Goal: Contribute content

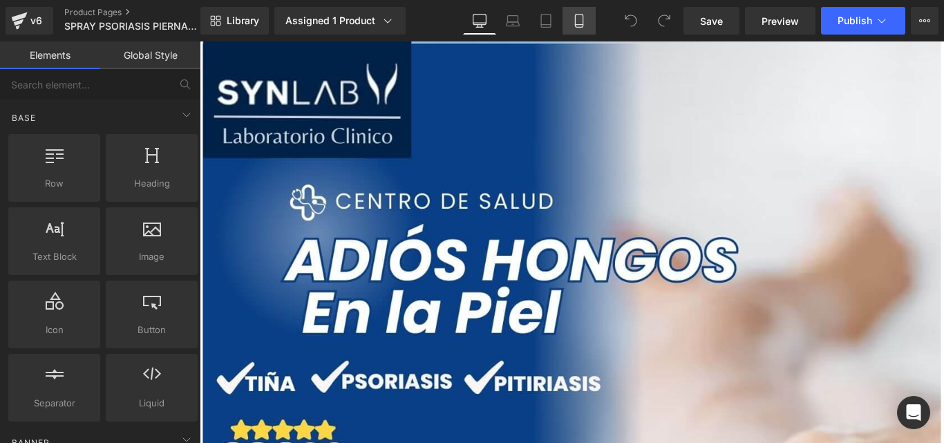
click at [579, 18] on icon at bounding box center [579, 21] width 14 height 14
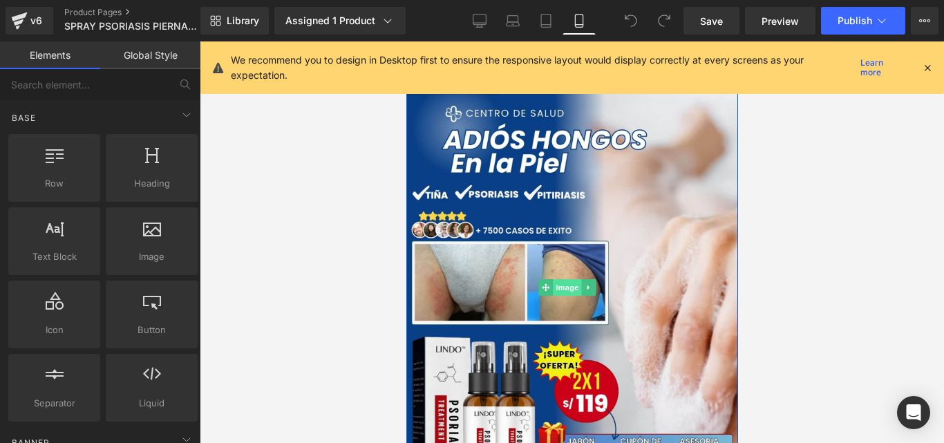
click at [566, 283] on span "Image" at bounding box center [566, 287] width 29 height 17
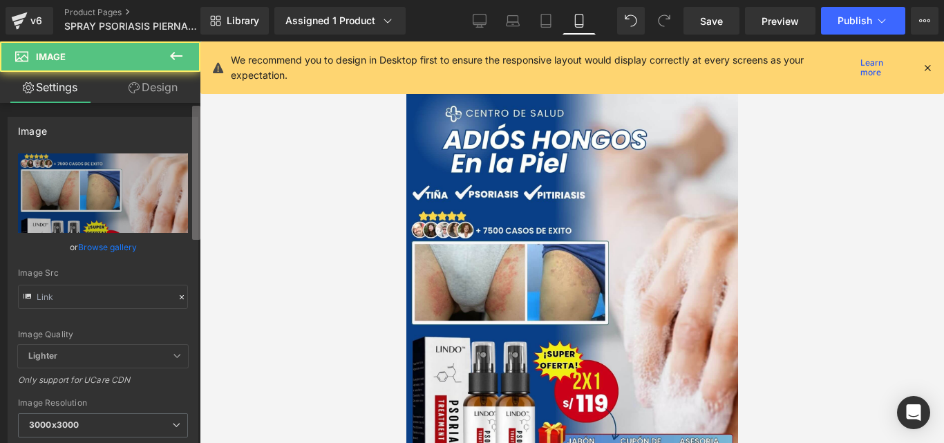
type input "[URL][DOMAIN_NAME]"
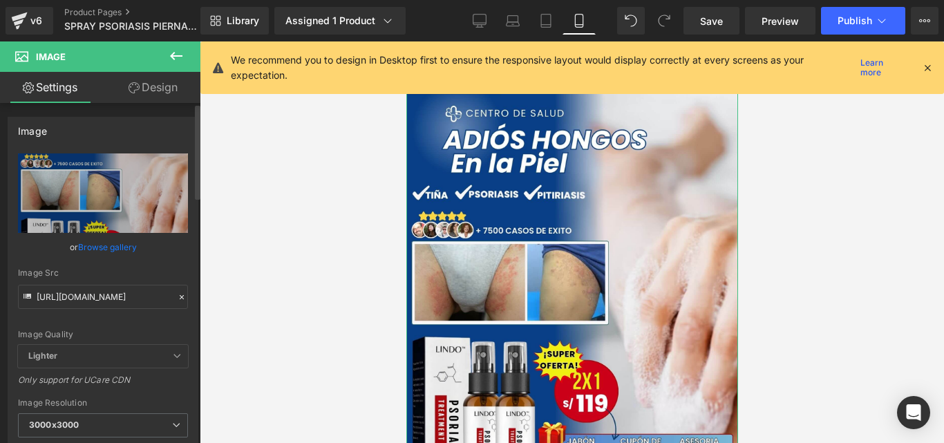
click at [177, 300] on icon at bounding box center [182, 297] width 10 height 10
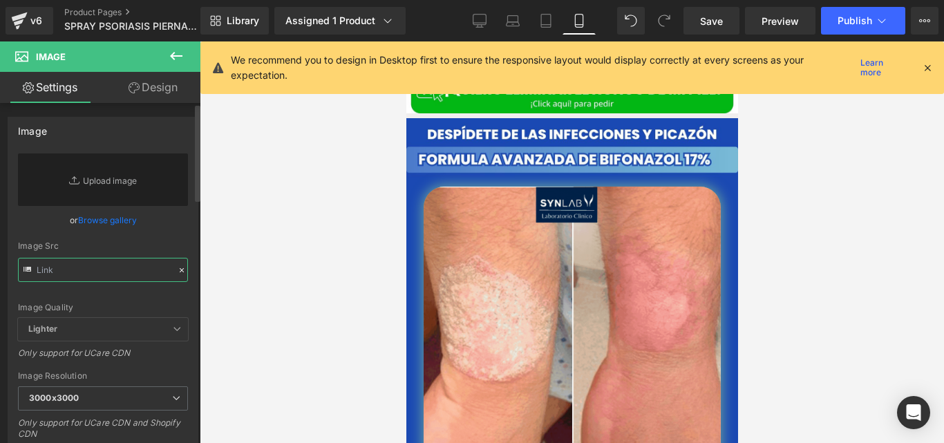
click at [146, 277] on input "text" at bounding box center [103, 270] width 170 height 24
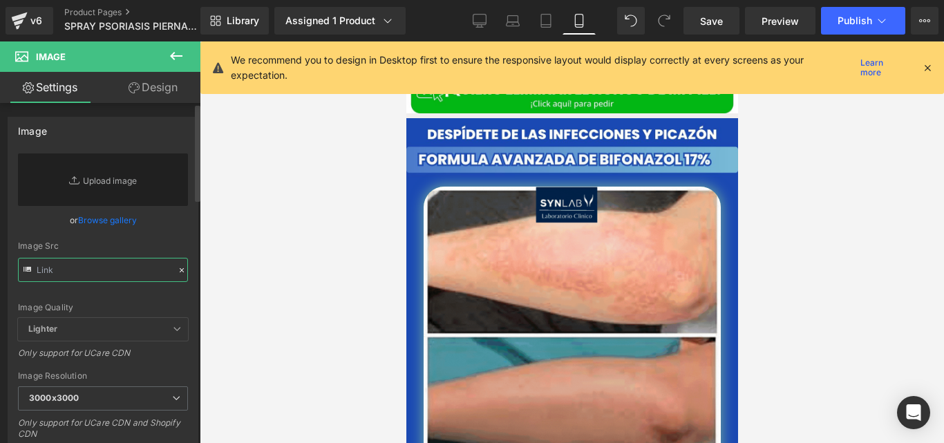
paste input "[URL][DOMAIN_NAME]"
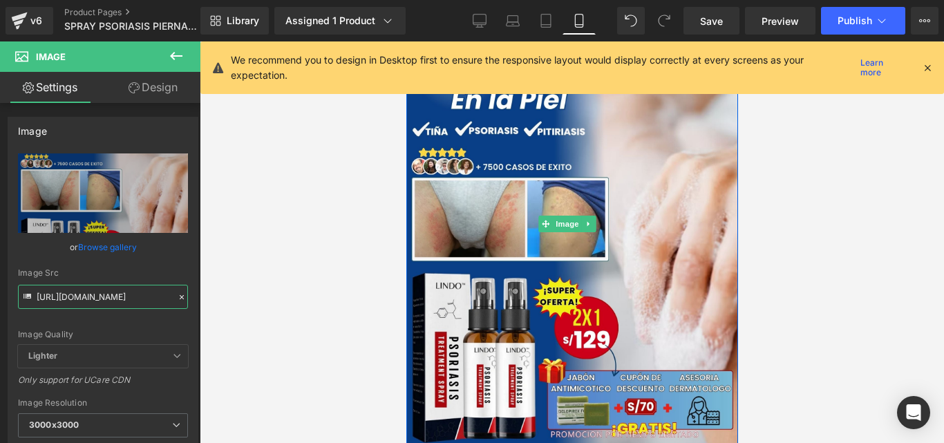
scroll to position [124, 0]
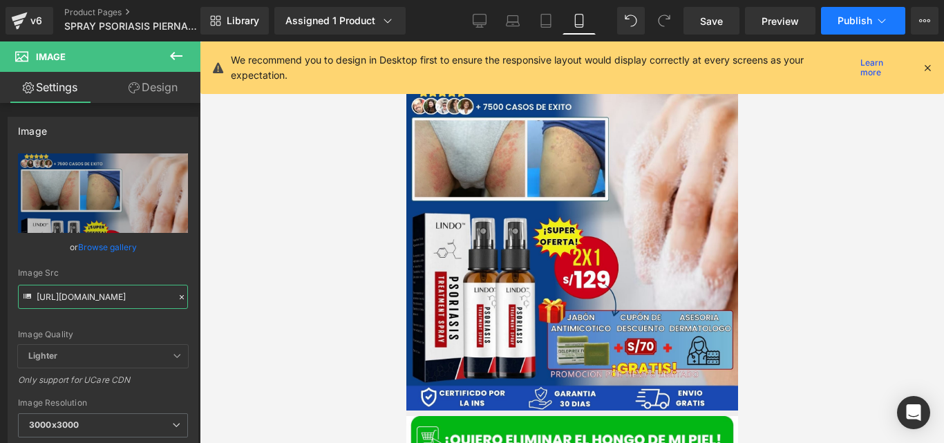
type input "[URL][DOMAIN_NAME]"
click at [840, 24] on span "Publish" at bounding box center [855, 20] width 35 height 11
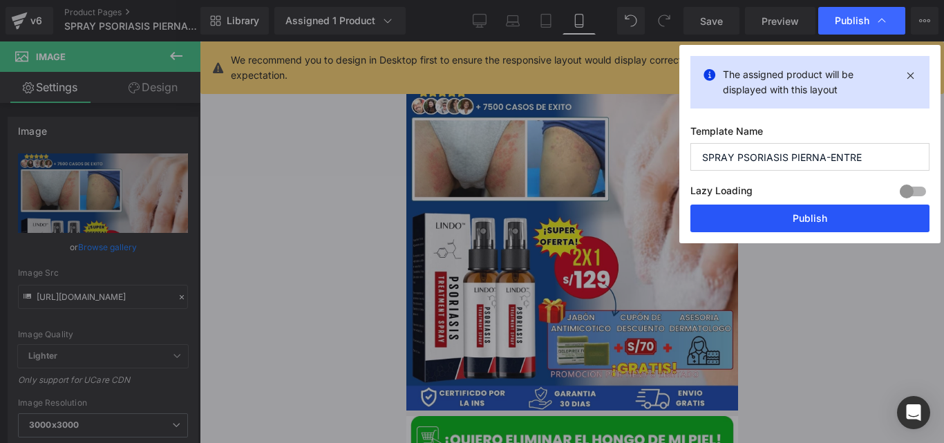
click at [747, 223] on button "Publish" at bounding box center [809, 219] width 239 height 28
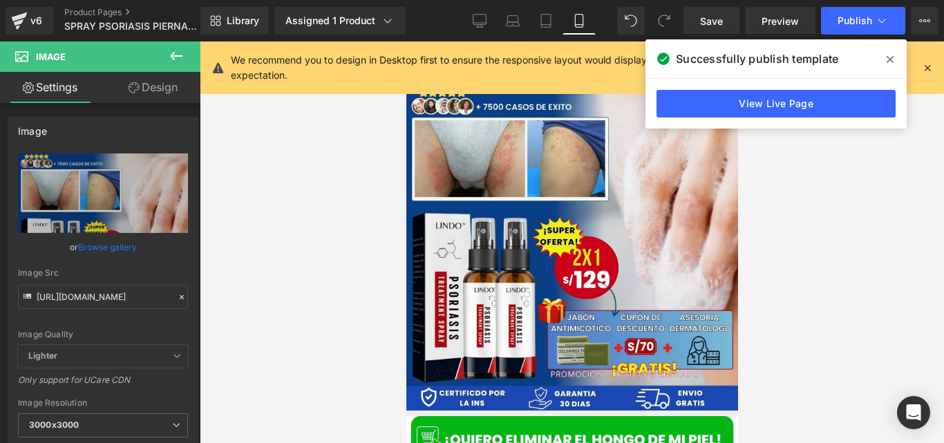
click at [891, 66] on span at bounding box center [890, 59] width 22 height 22
